Goal: Check status: Check status

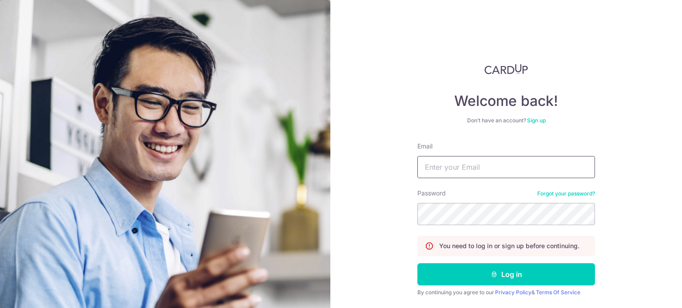
click at [441, 170] on input "Email" at bounding box center [506, 167] width 178 height 22
type input "[EMAIL_ADDRESS][DOMAIN_NAME]"
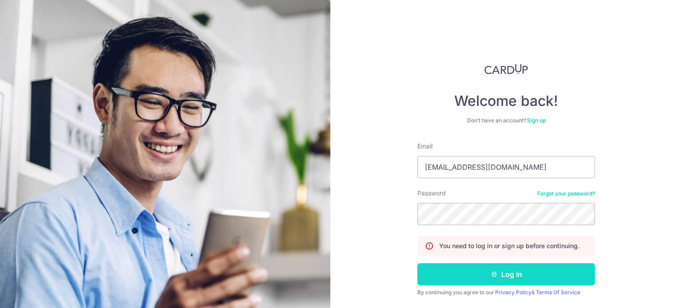
click at [504, 274] on button "Log in" at bounding box center [506, 275] width 178 height 22
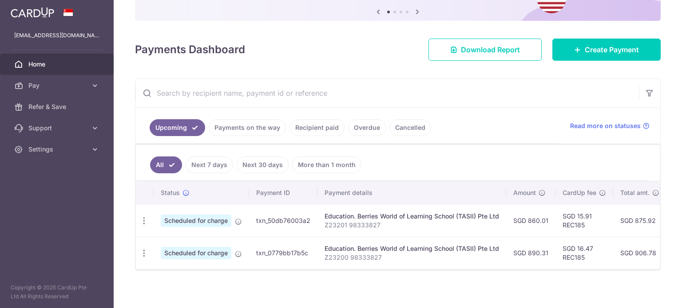
scroll to position [100, 0]
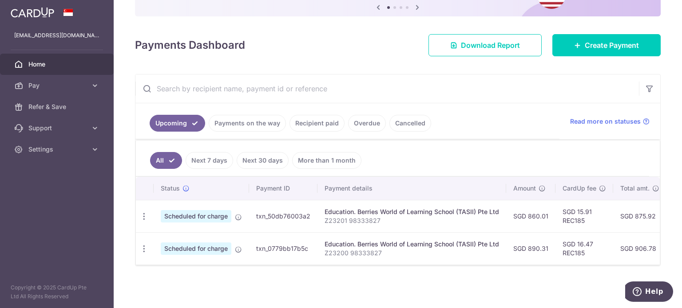
click at [249, 122] on link "Payments on the way" at bounding box center [247, 123] width 77 height 17
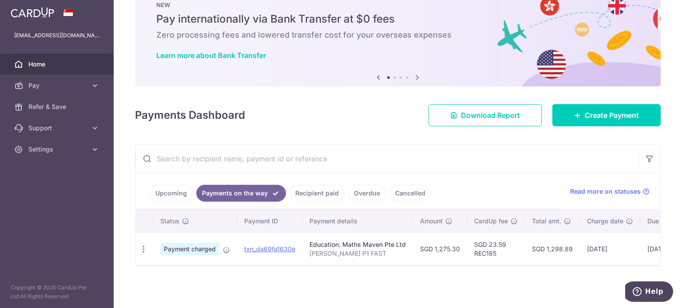
scroll to position [30, 0]
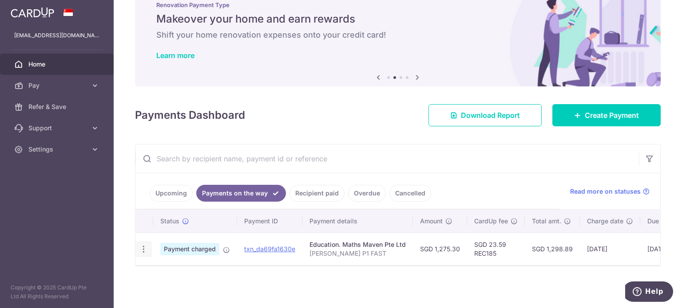
click at [139, 247] on icon "button" at bounding box center [143, 249] width 9 height 9
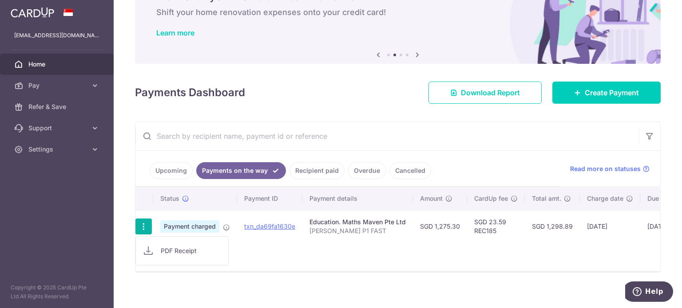
scroll to position [59, 0]
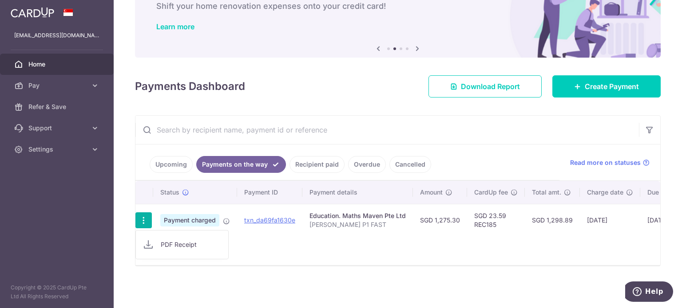
click at [335, 214] on div "Education. Maths Maven Pte Ltd" at bounding box center [357, 216] width 96 height 9
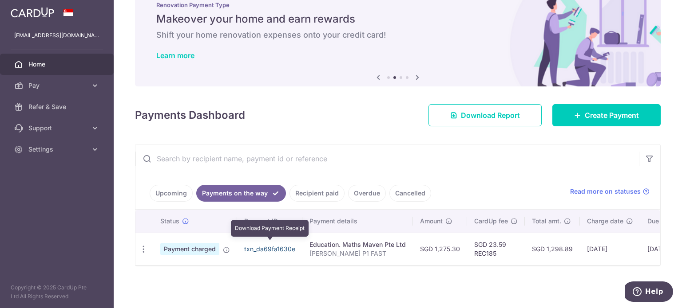
click at [270, 245] on link "txn_da69fa1630e" at bounding box center [269, 249] width 51 height 8
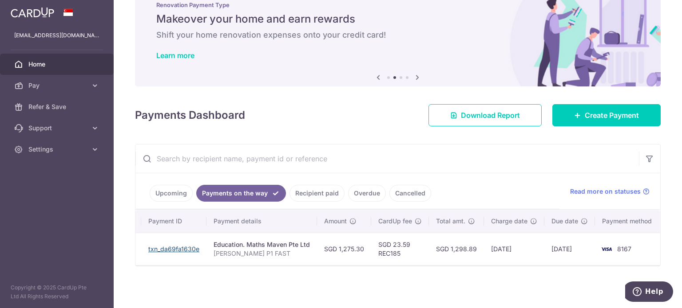
scroll to position [0, 0]
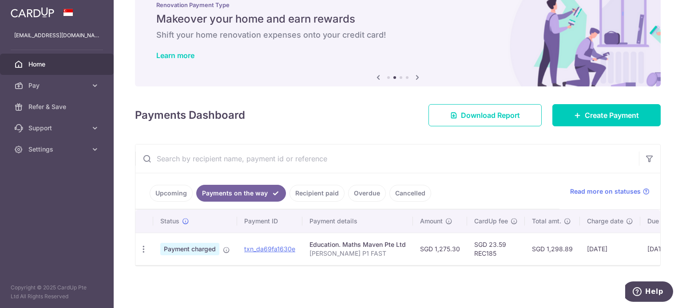
click at [371, 249] on p "[PERSON_NAME] P1 FAST" at bounding box center [357, 253] width 96 height 9
click at [413, 250] on td "SGD 1,275.30" at bounding box center [440, 249] width 54 height 32
click at [146, 245] on icon "button" at bounding box center [143, 249] width 9 height 9
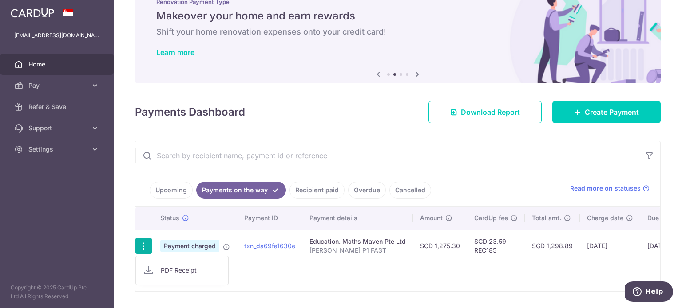
click at [225, 248] on icon at bounding box center [226, 247] width 7 height 7
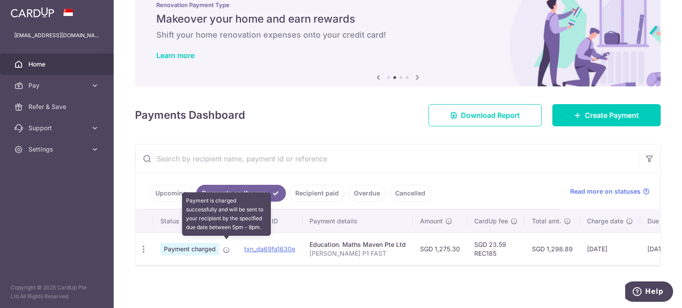
click at [225, 248] on icon at bounding box center [226, 250] width 7 height 7
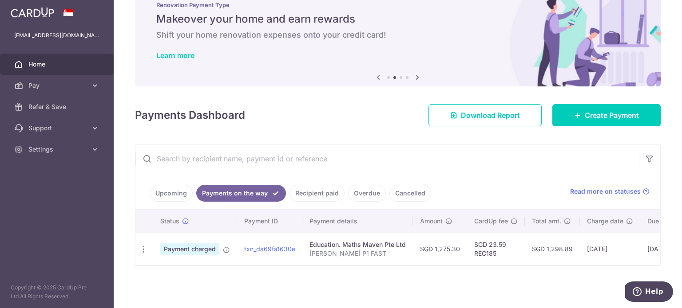
drag, startPoint x: 497, startPoint y: 260, endPoint x: 511, endPoint y: 258, distance: 14.8
click at [511, 258] on td "SGD 23.59 REC185" at bounding box center [496, 249] width 58 height 32
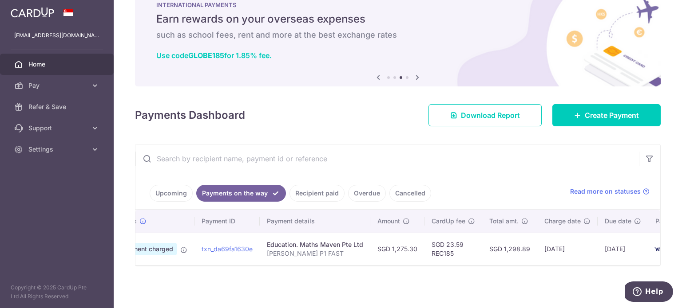
scroll to position [0, 44]
click at [168, 187] on link "Upcoming" at bounding box center [171, 193] width 43 height 17
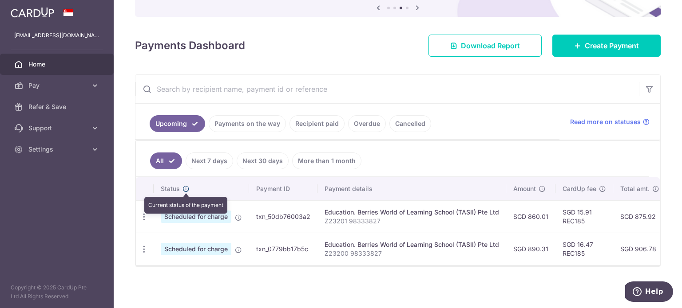
scroll to position [100, 0]
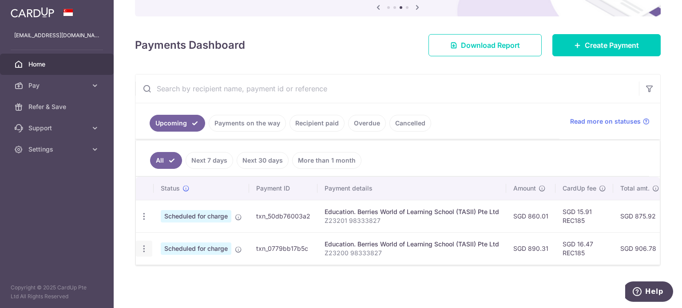
click at [146, 246] on icon "button" at bounding box center [143, 249] width 9 height 9
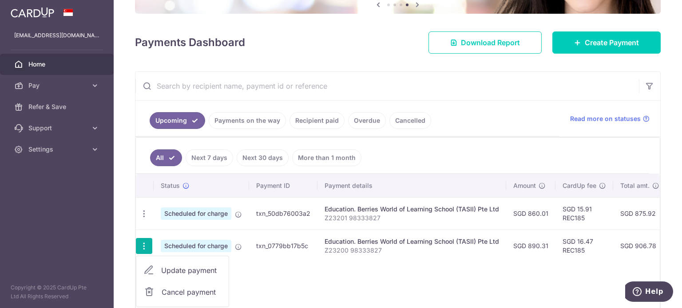
click at [245, 120] on link "Payments on the way" at bounding box center [247, 120] width 77 height 17
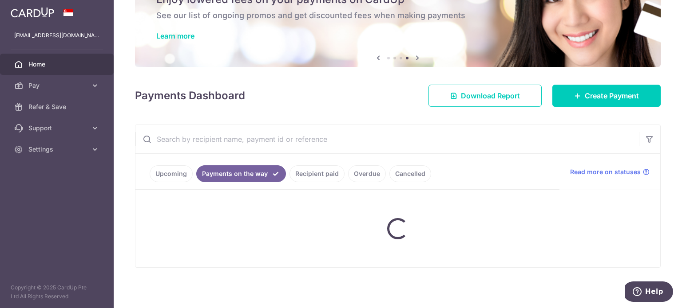
scroll to position [30, 0]
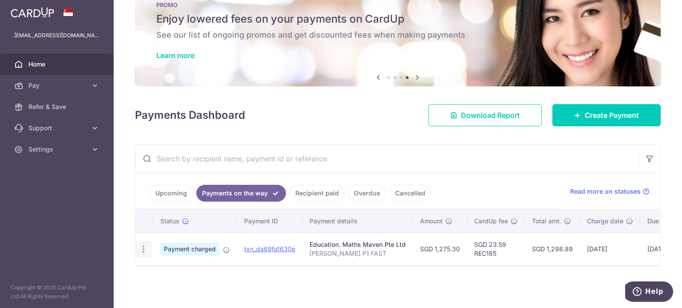
click at [146, 245] on icon "button" at bounding box center [143, 249] width 9 height 9
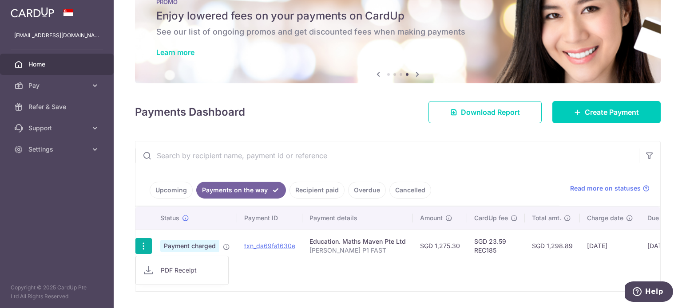
click at [182, 267] on span "PDF Receipt" at bounding box center [191, 270] width 60 height 9
